Goal: Task Accomplishment & Management: Use online tool/utility

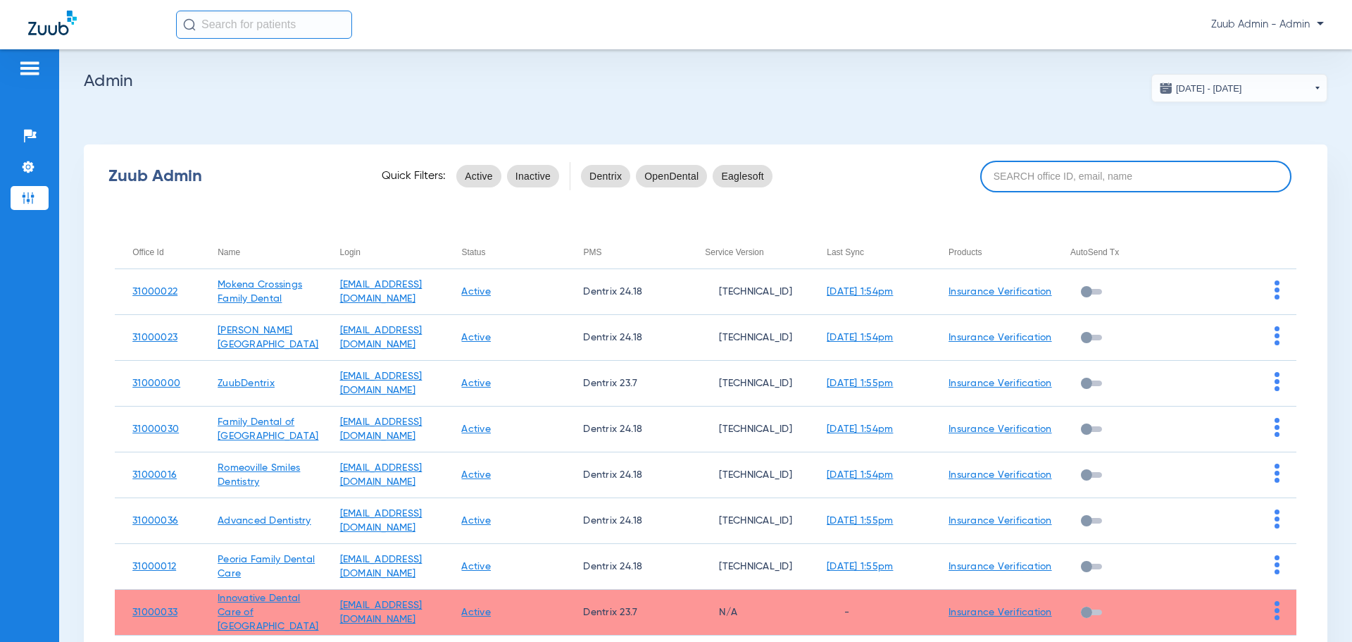
click at [1102, 178] on input at bounding box center [1136, 177] width 311 height 32
click at [1078, 183] on input at bounding box center [1136, 177] width 311 height 32
paste input "31000013"
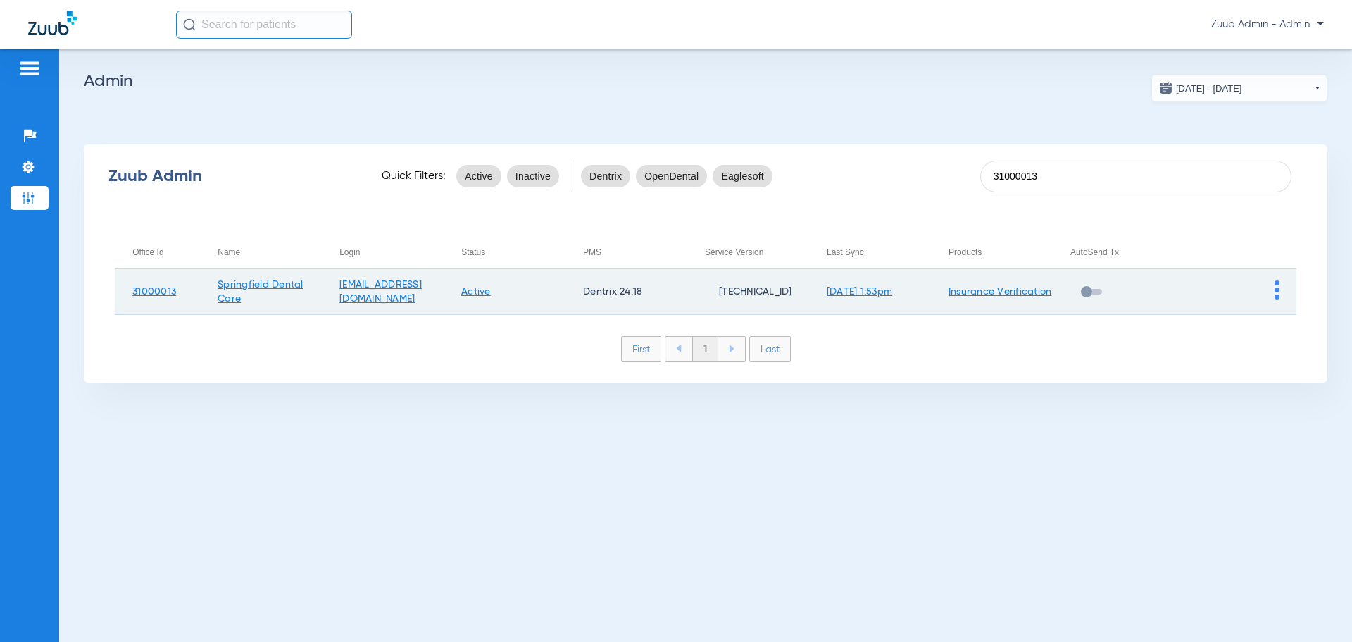
type input "31000013"
click at [1274, 291] on td at bounding box center [1236, 292] width 122 height 46
click at [1277, 292] on img at bounding box center [1277, 289] width 5 height 19
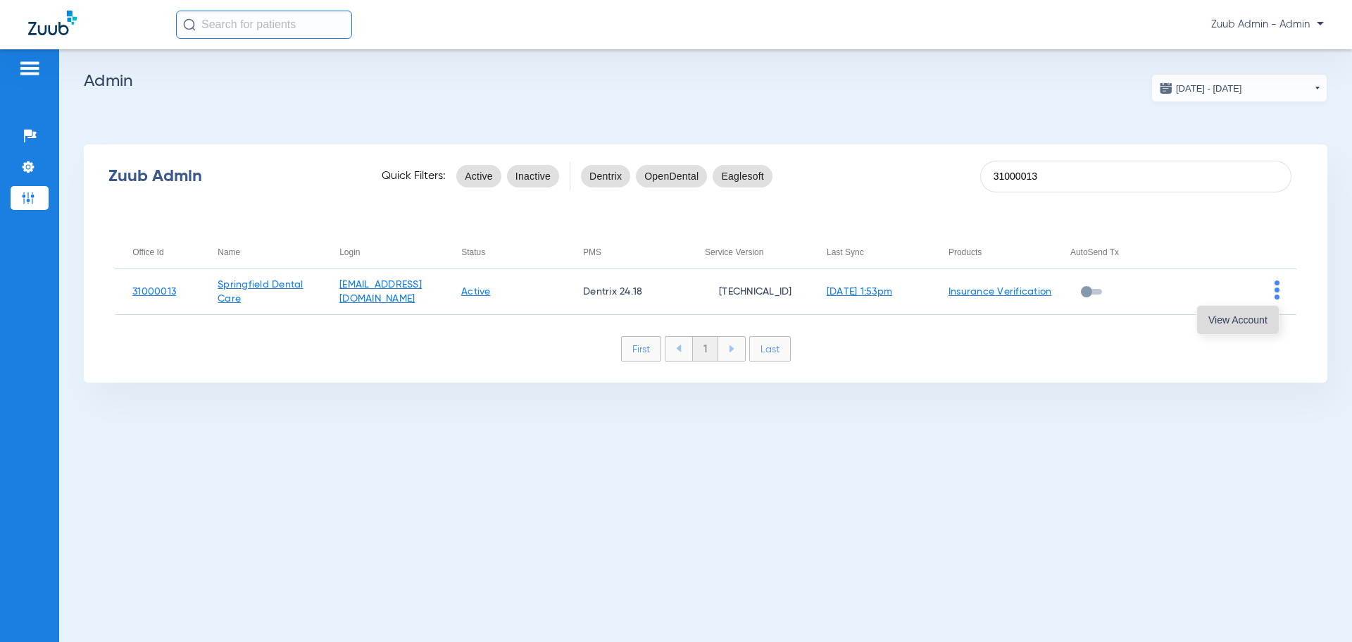
click at [1255, 318] on span "View Account" at bounding box center [1238, 320] width 59 height 10
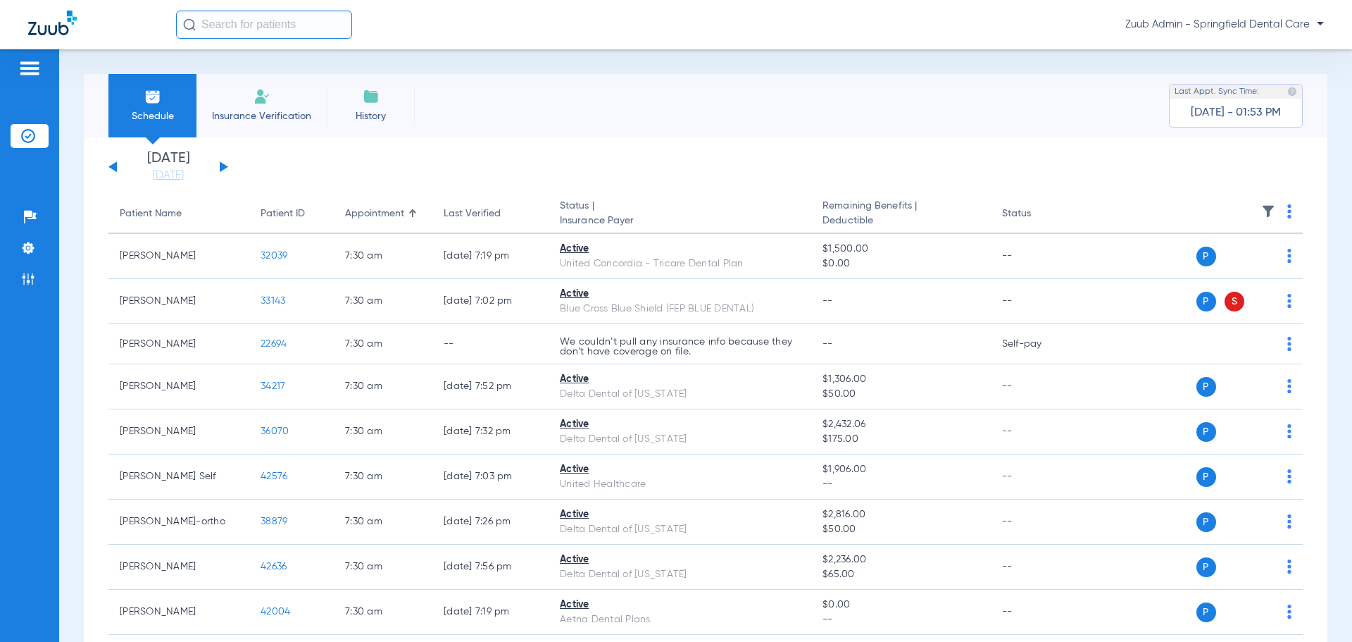
click at [270, 12] on input "text" at bounding box center [264, 25] width 176 height 28
paste input "38635"
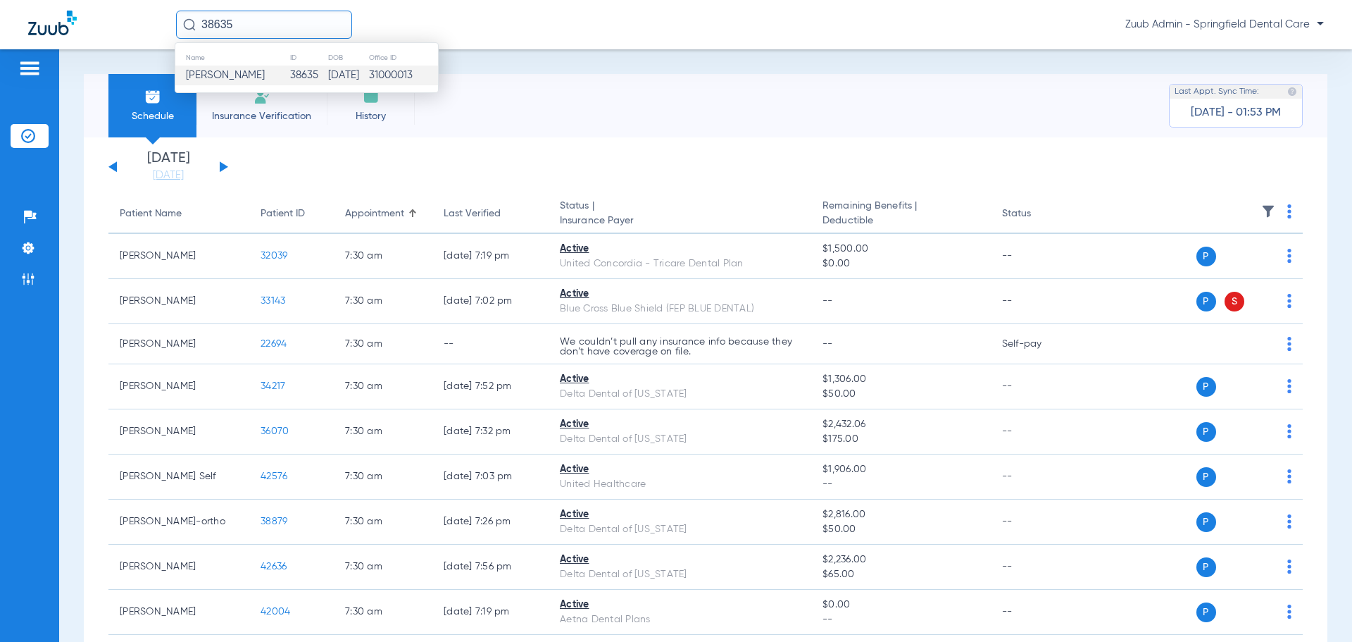
type input "38635"
click at [290, 72] on td "38635" at bounding box center [308, 76] width 37 height 20
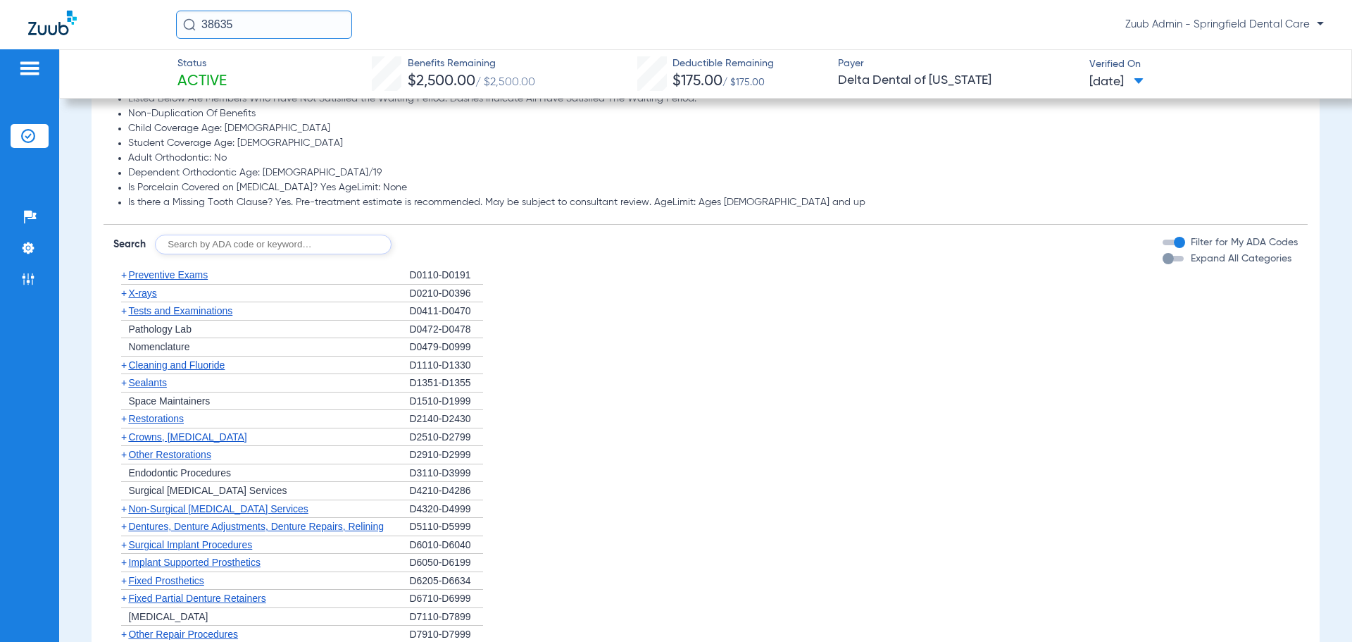
scroll to position [704, 0]
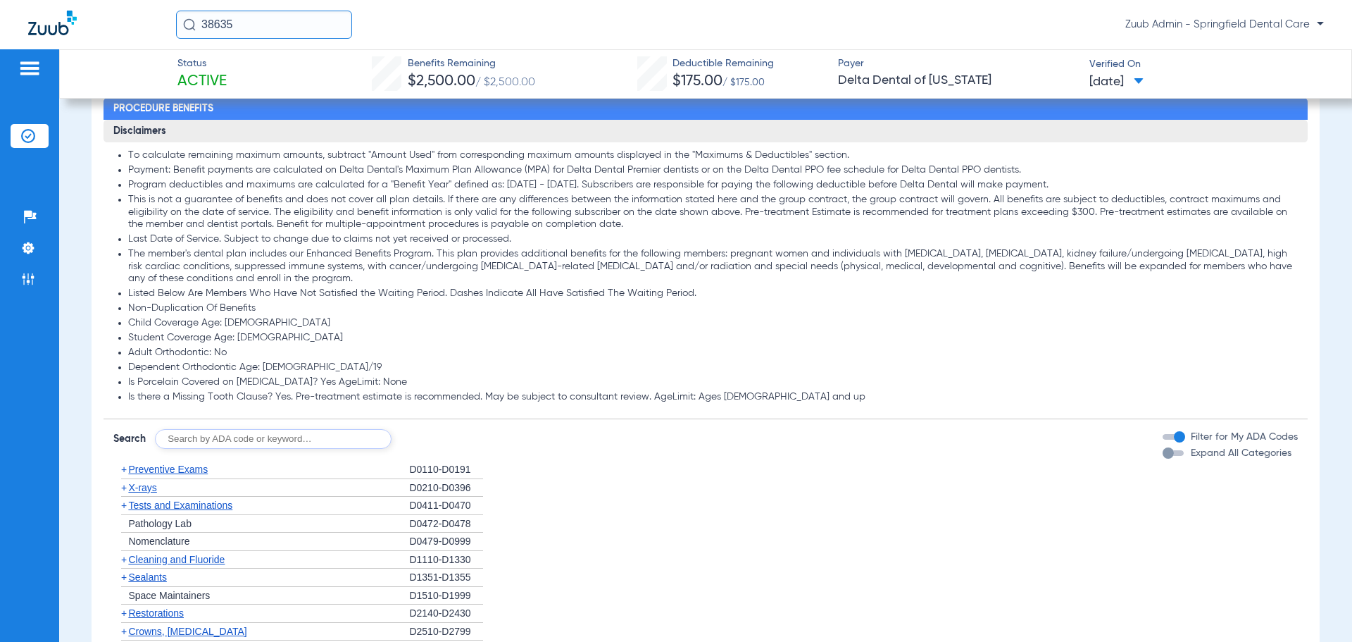
click at [144, 490] on span "X-rays" at bounding box center [142, 487] width 28 height 11
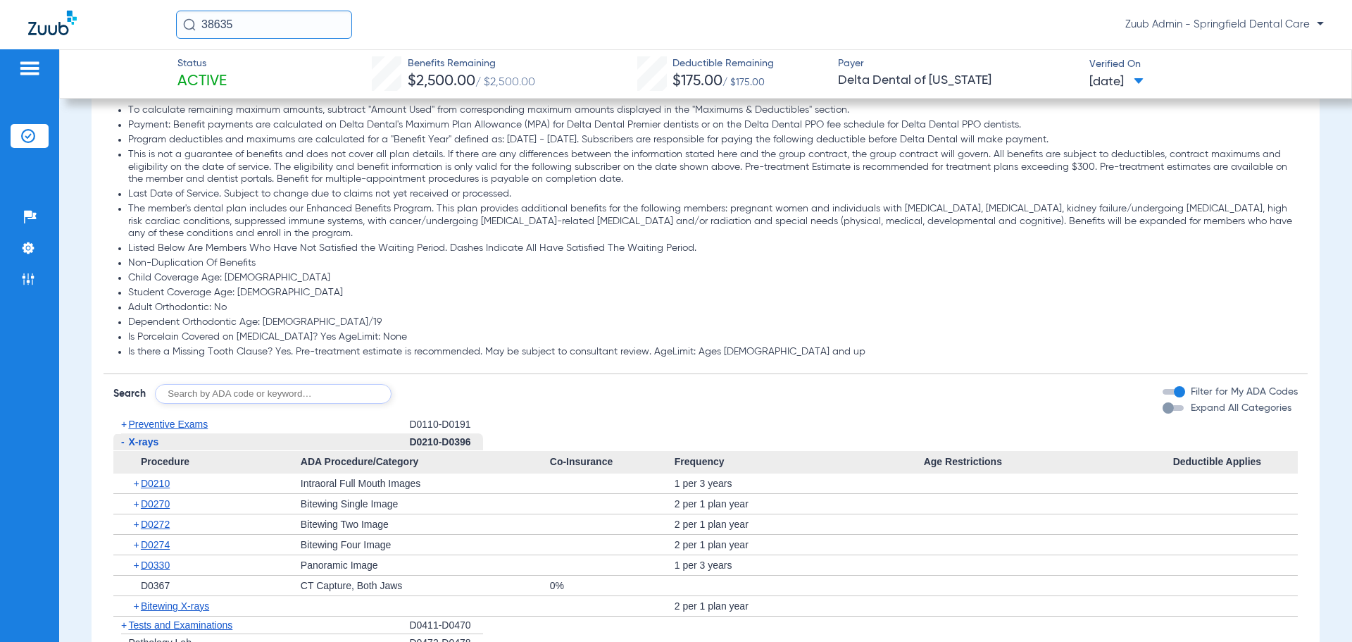
scroll to position [916, 0]
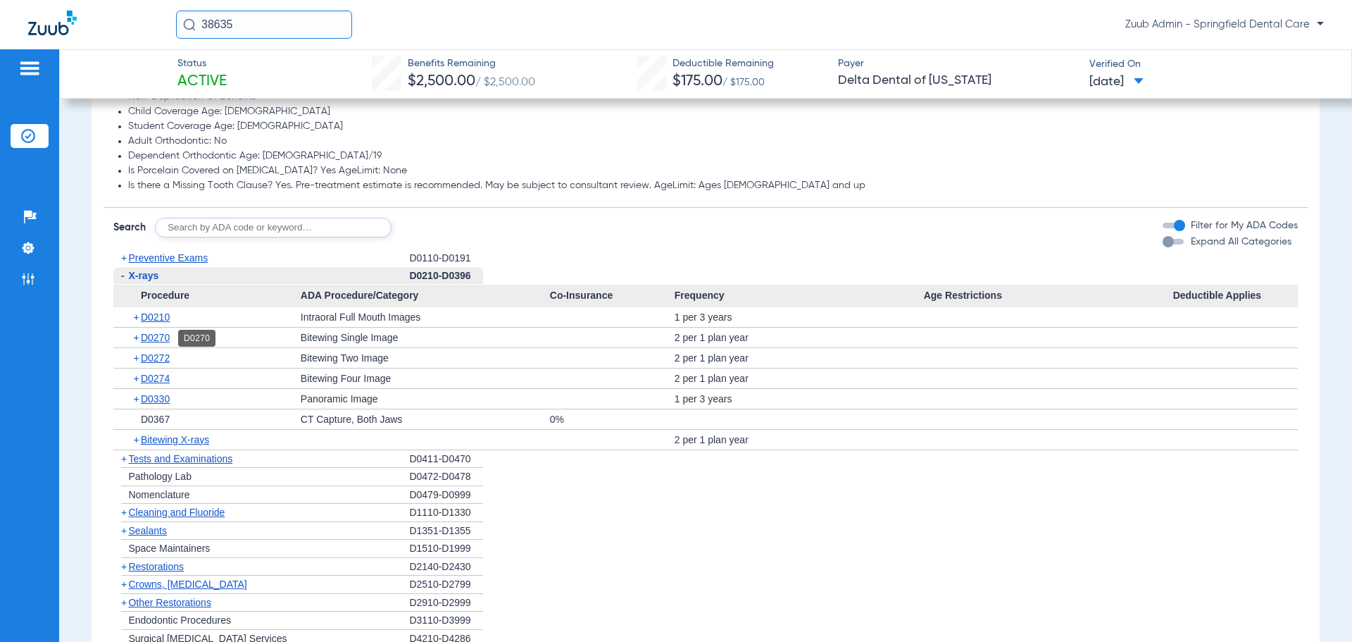
click at [161, 339] on span "D0270" at bounding box center [155, 337] width 29 height 11
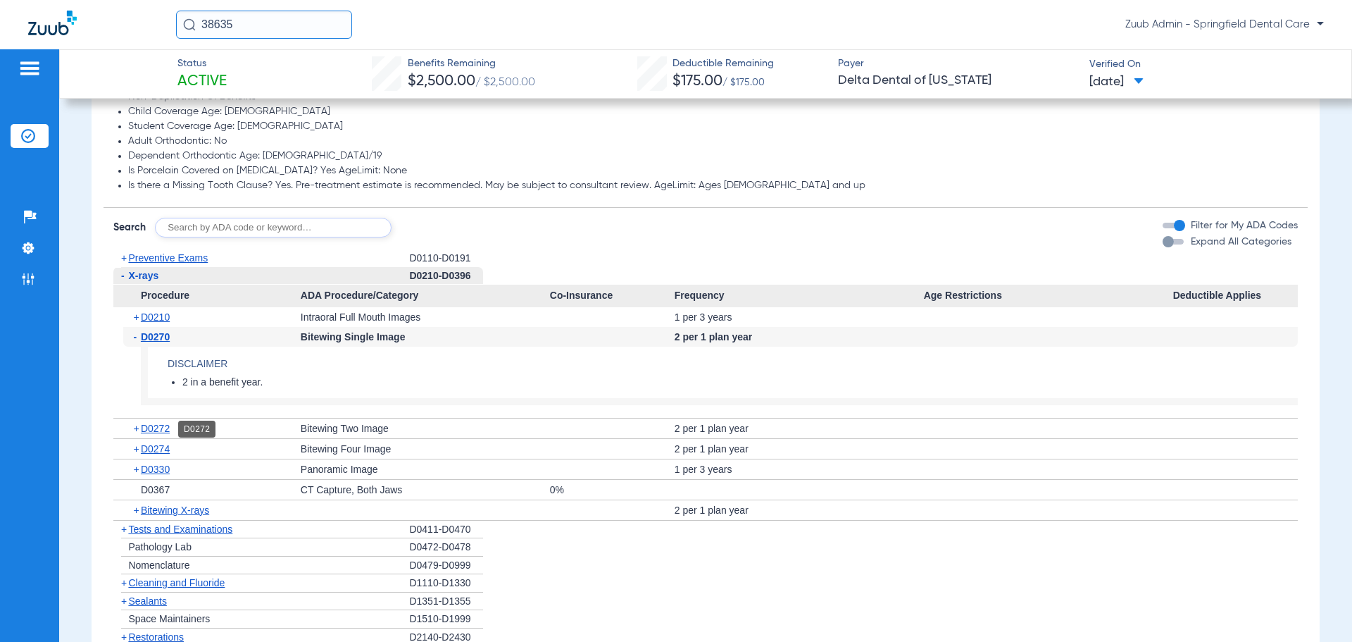
click at [160, 430] on span "D0272" at bounding box center [155, 428] width 29 height 11
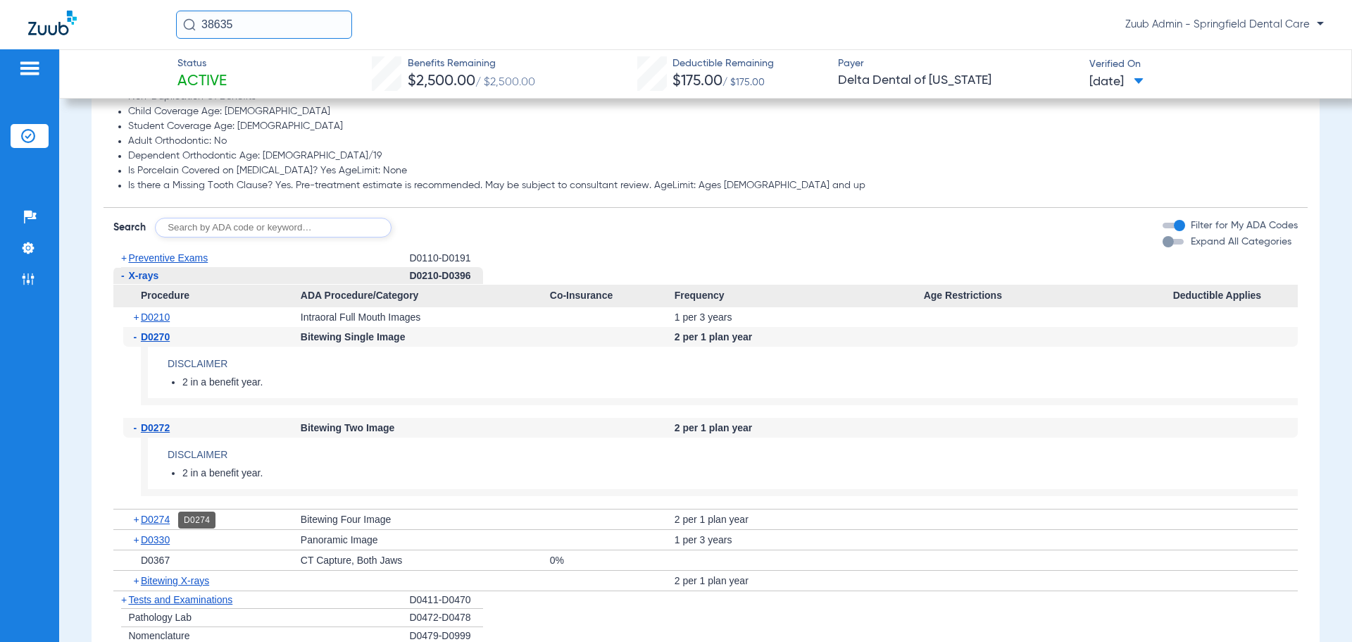
click at [164, 523] on span "D0274" at bounding box center [155, 519] width 29 height 11
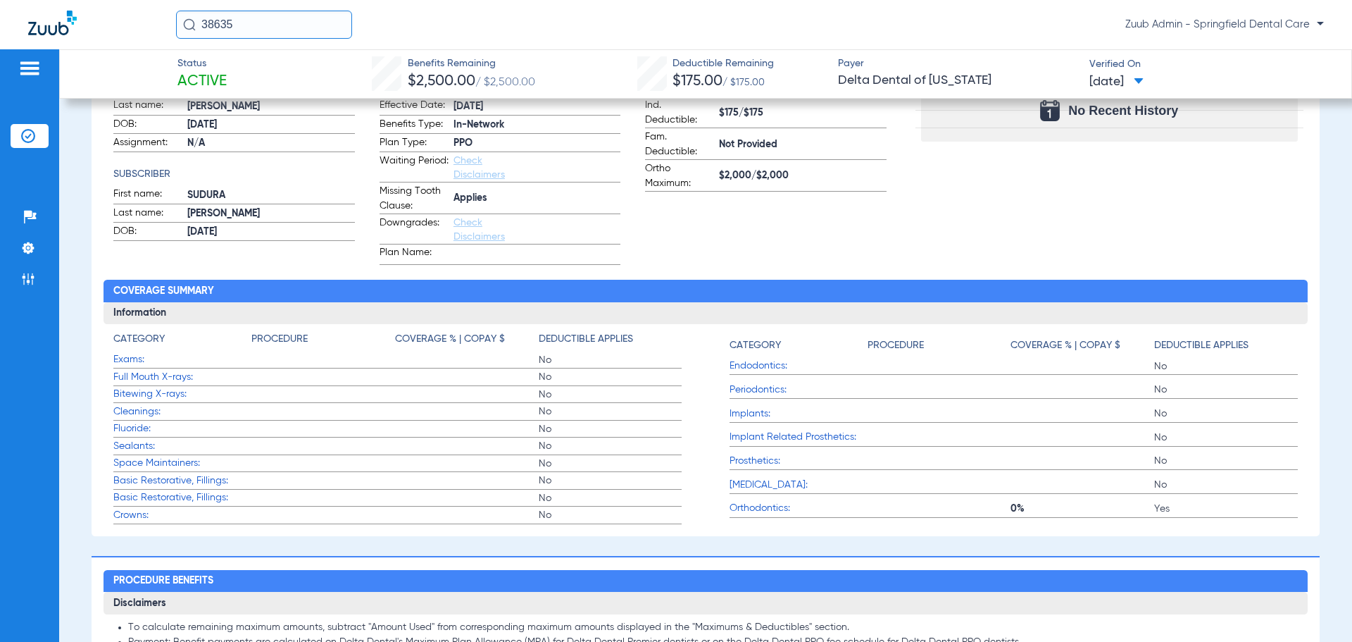
scroll to position [0, 0]
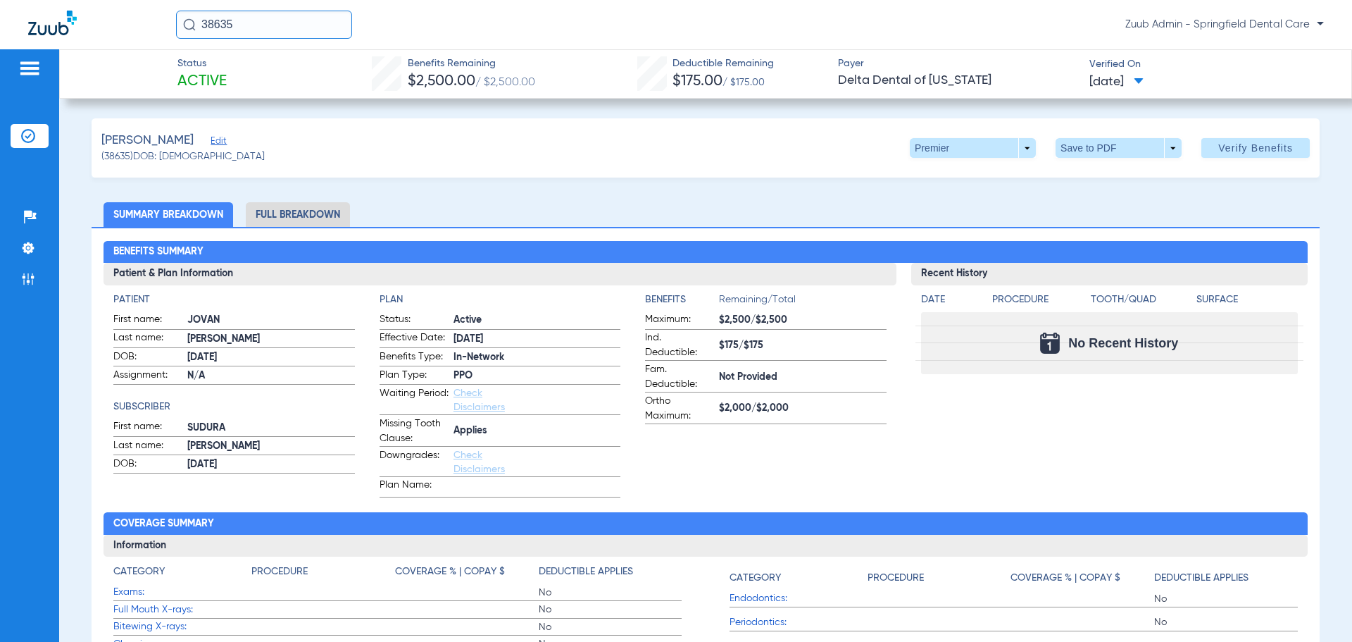
click at [211, 139] on span "Edit" at bounding box center [217, 142] width 13 height 13
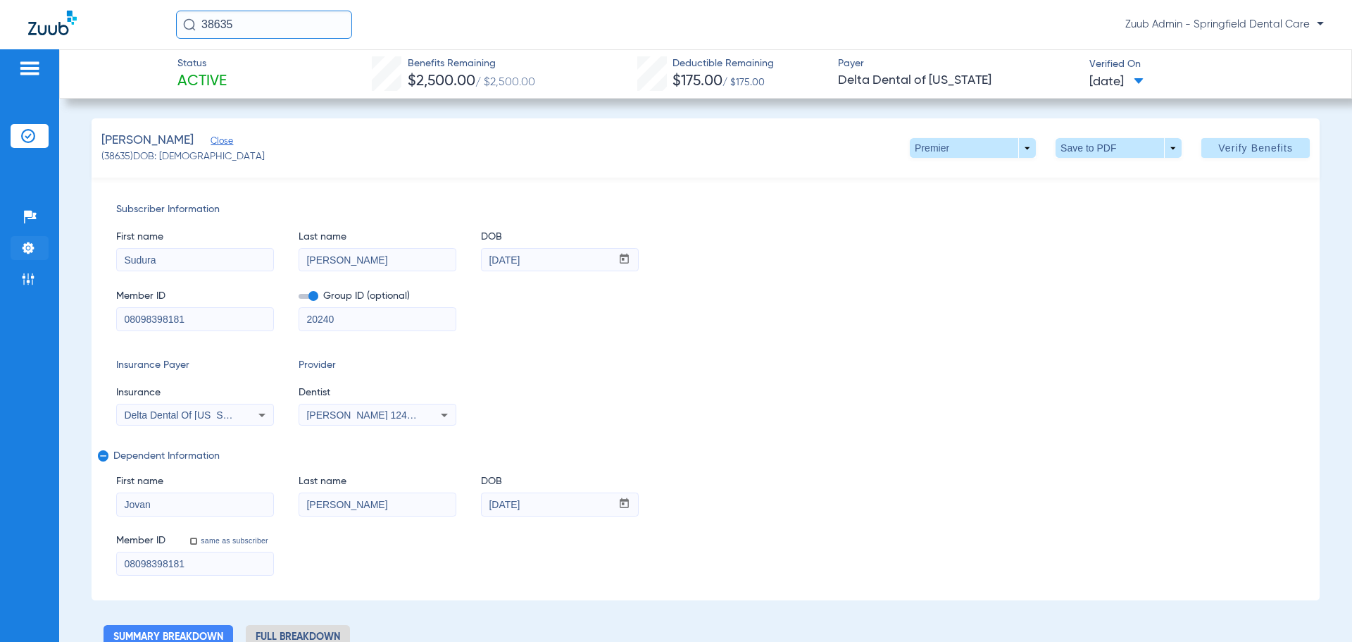
drag, startPoint x: 173, startPoint y: 254, endPoint x: 30, endPoint y: 259, distance: 142.4
click at [15, 253] on div "Patients Insurance Verification Setup Help Center Settings Admin Status Active …" at bounding box center [676, 370] width 1352 height 642
click at [189, 256] on input "Sudura" at bounding box center [195, 260] width 156 height 23
drag, startPoint x: 175, startPoint y: 267, endPoint x: 85, endPoint y: 265, distance: 90.9
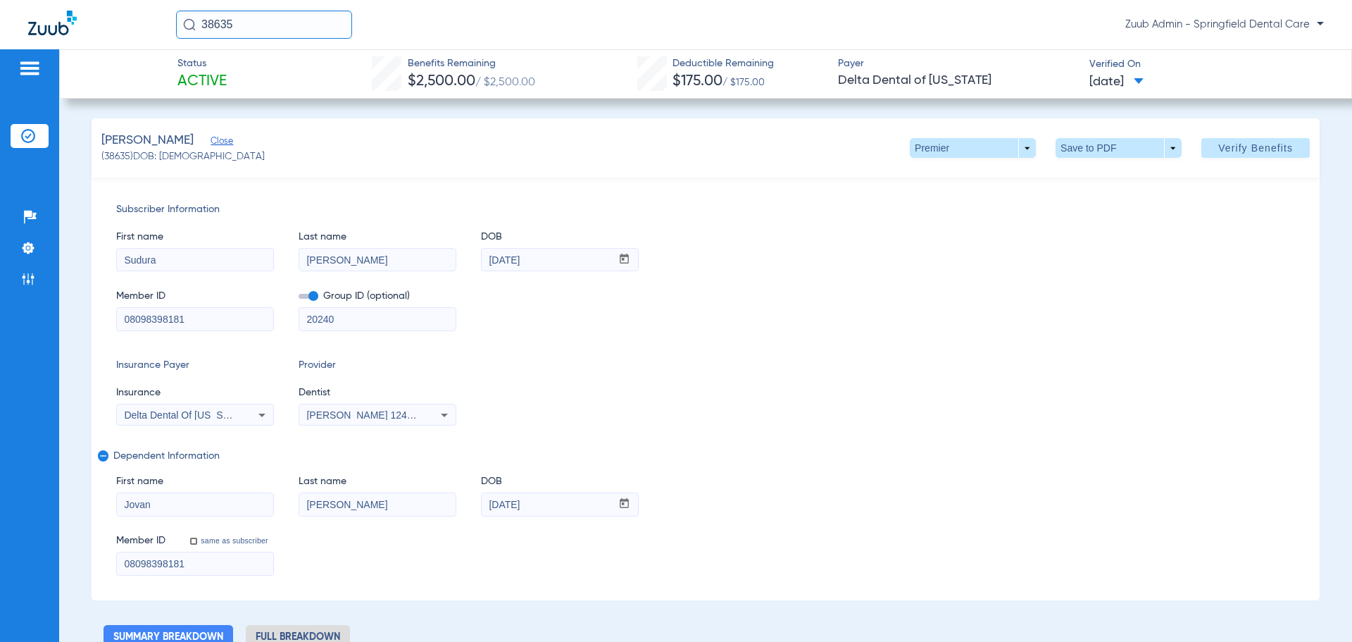
click at [983, 276] on div "Member ID 08098398181 Group ID (optional) 20240" at bounding box center [705, 303] width 1179 height 54
click at [1105, 149] on span at bounding box center [1119, 148] width 34 height 34
click at [1104, 185] on button "insert_drive_file Save to PDF" at bounding box center [1099, 176] width 106 height 28
click at [31, 137] on img at bounding box center [28, 136] width 14 height 14
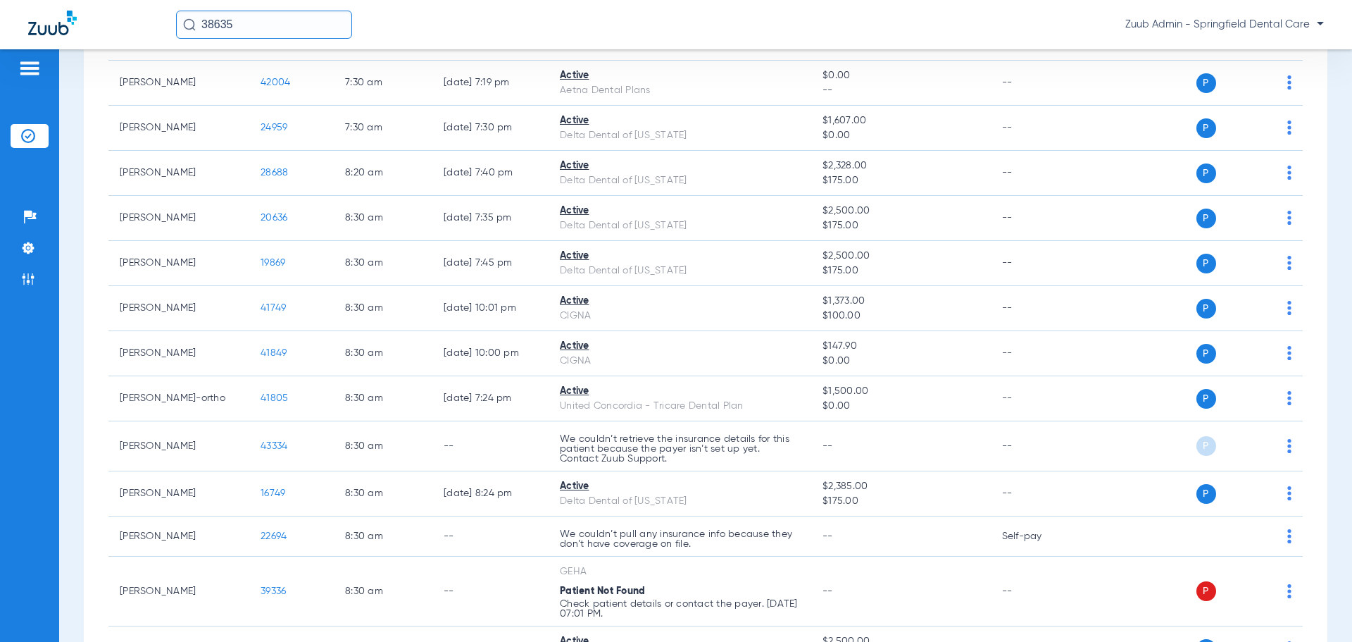
scroll to position [564, 0]
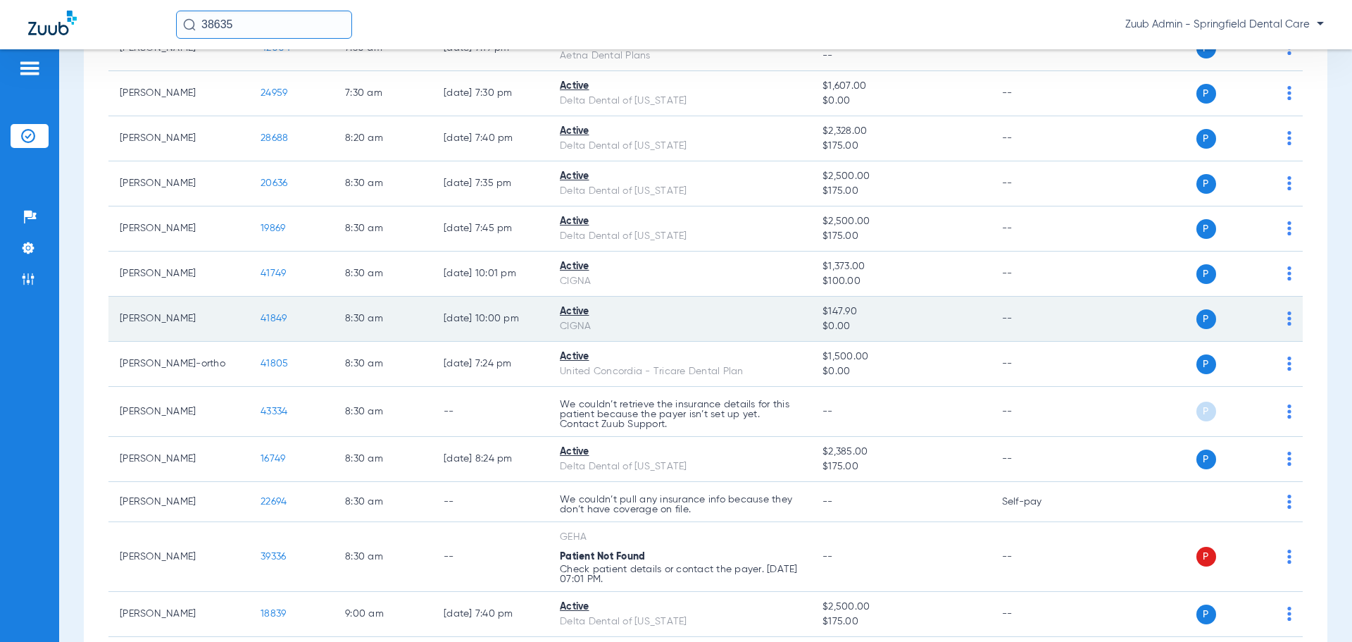
click at [279, 317] on span "41849" at bounding box center [274, 318] width 26 height 10
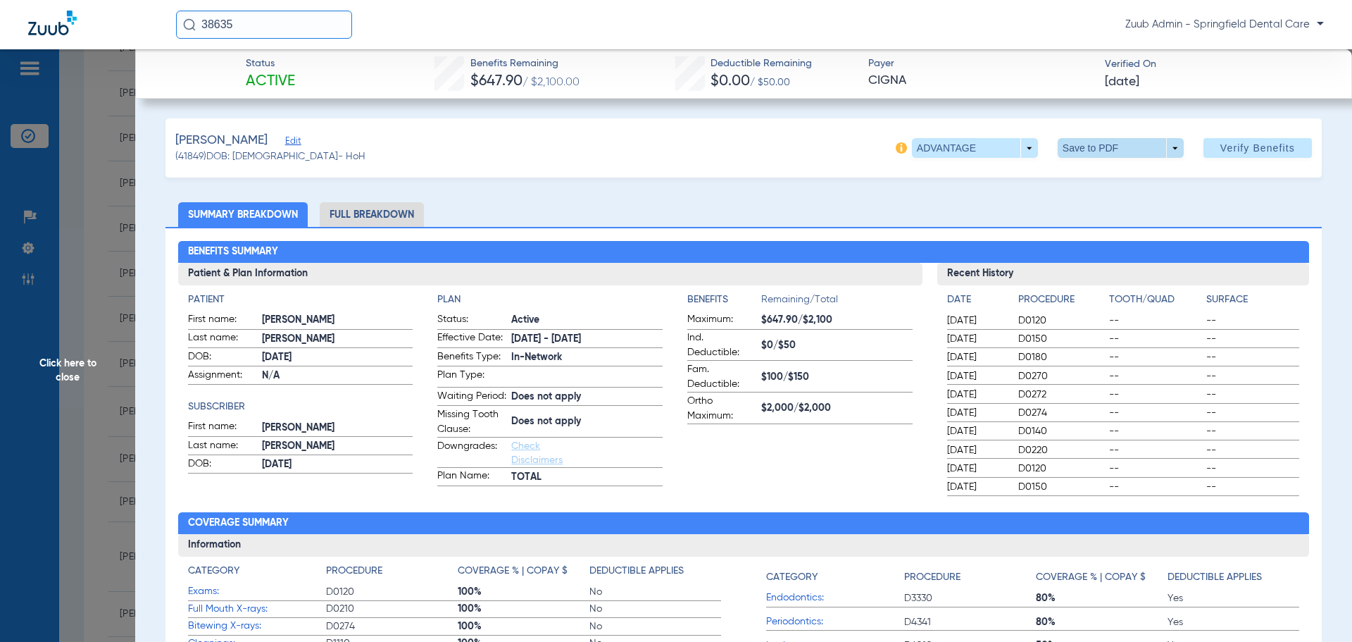
click at [1150, 151] on span at bounding box center [1121, 148] width 126 height 20
click at [1122, 180] on span "Save to PDF" at bounding box center [1116, 176] width 56 height 10
